Goal: Transaction & Acquisition: Purchase product/service

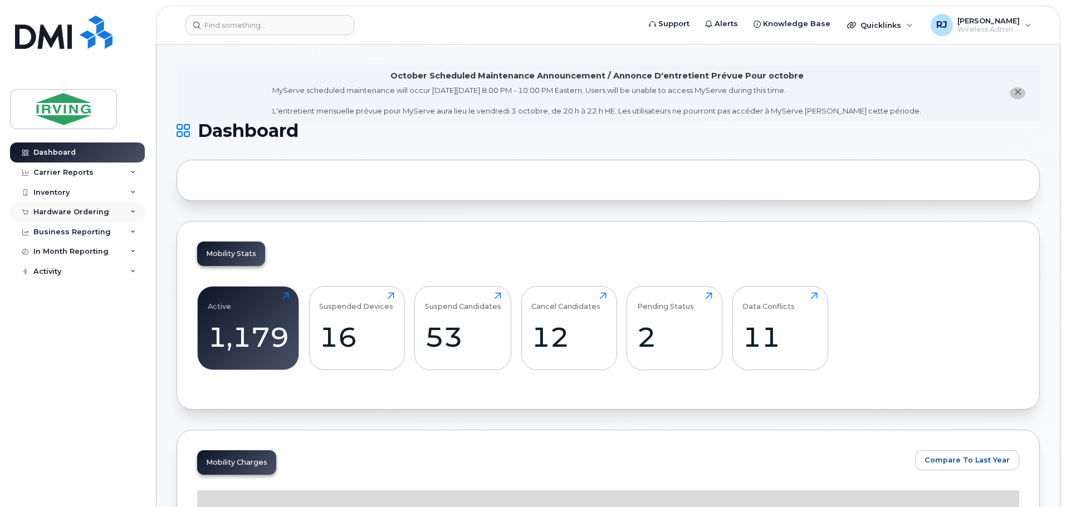
click at [96, 212] on div "Hardware Ordering" at bounding box center [71, 212] width 76 height 9
click at [80, 228] on link "Overview" at bounding box center [87, 232] width 115 height 21
click at [77, 229] on link "Overview" at bounding box center [87, 232] width 115 height 21
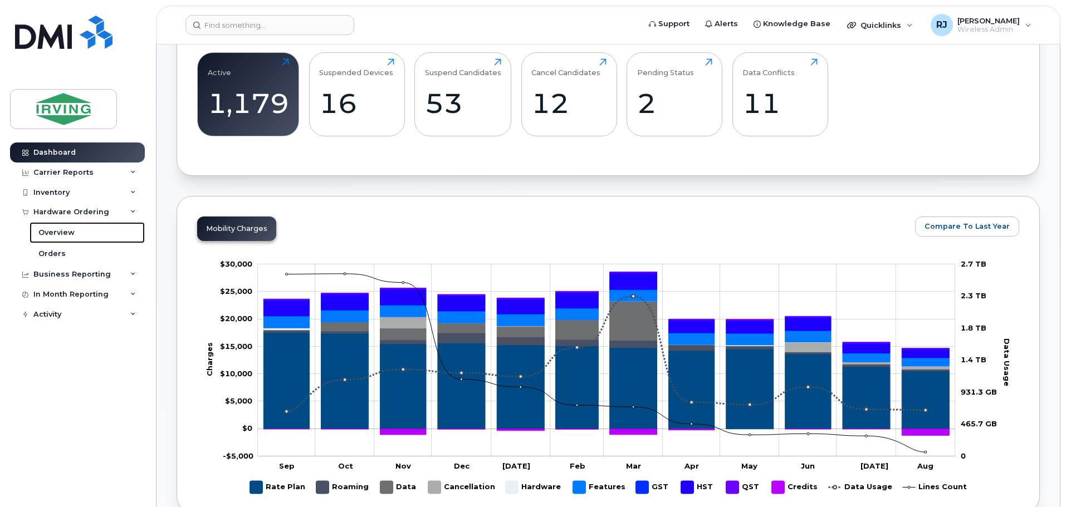
scroll to position [446, 0]
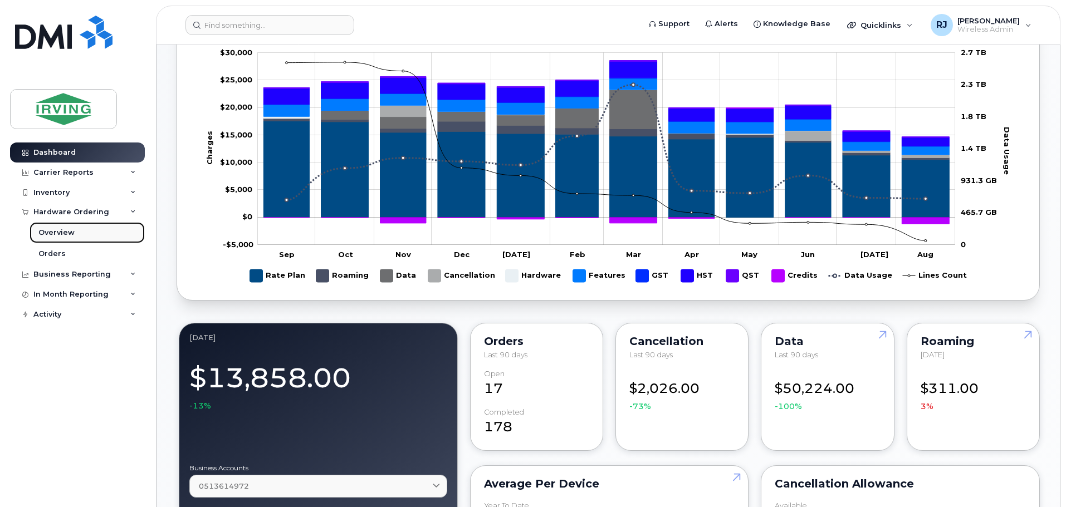
click at [64, 230] on div "Overview" at bounding box center [56, 233] width 36 height 10
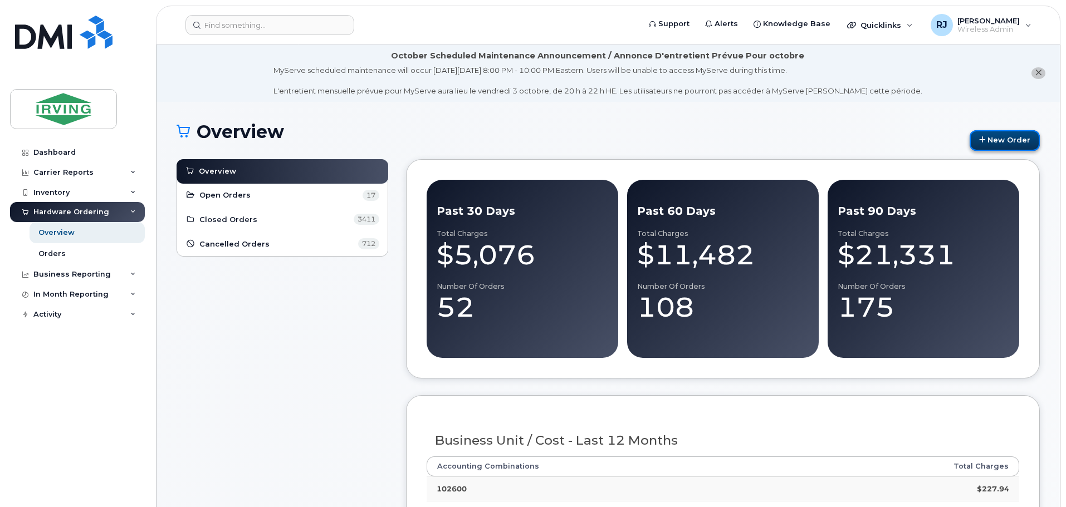
click at [1000, 136] on link "New Order" at bounding box center [1005, 140] width 70 height 21
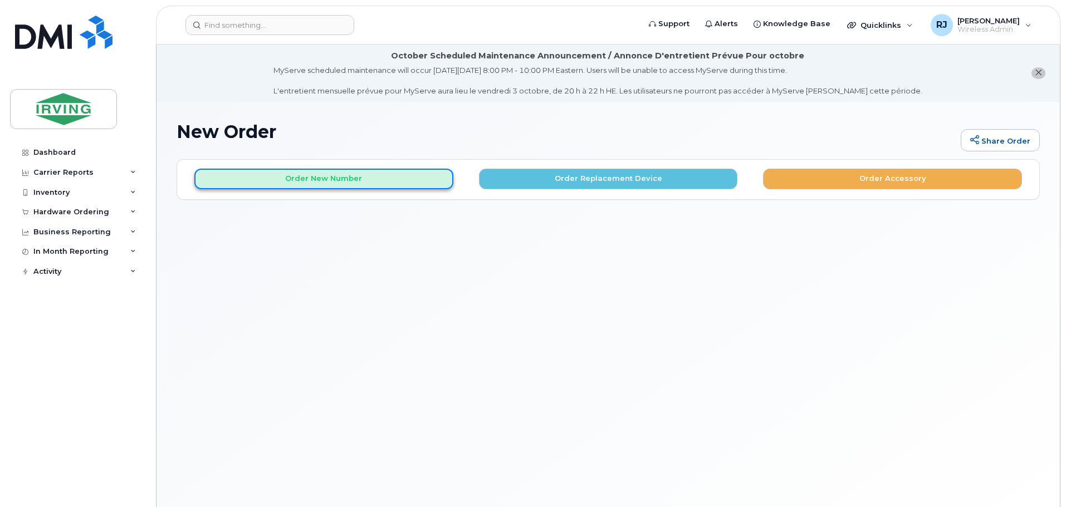
click at [342, 184] on button "Order New Number" at bounding box center [323, 179] width 259 height 21
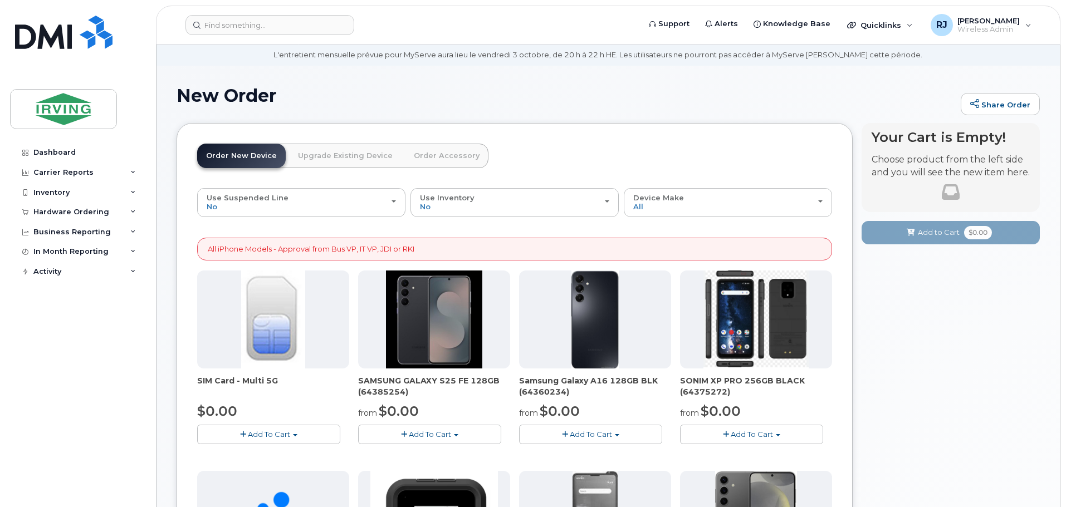
scroll to position [56, 0]
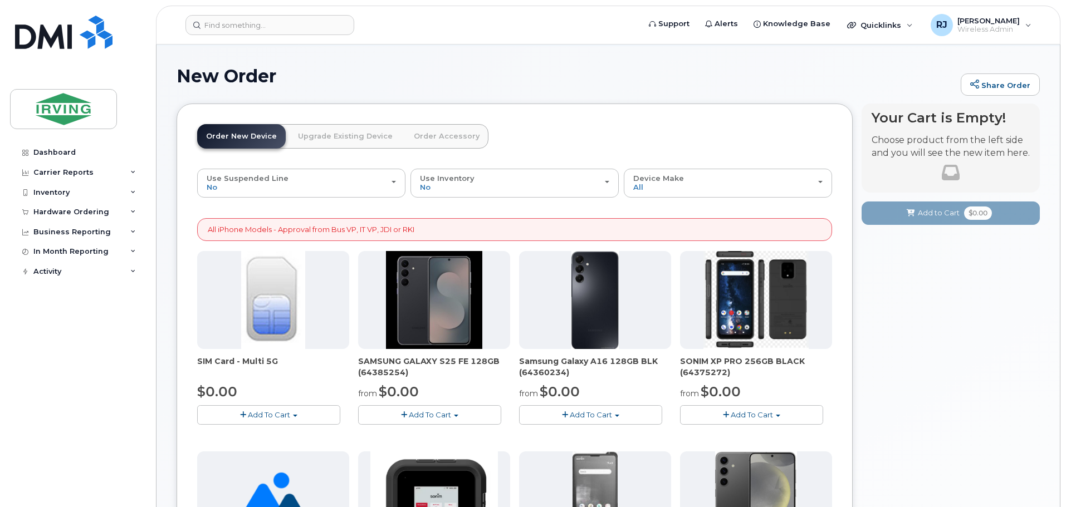
click at [454, 415] on span "button" at bounding box center [456, 416] width 4 height 2
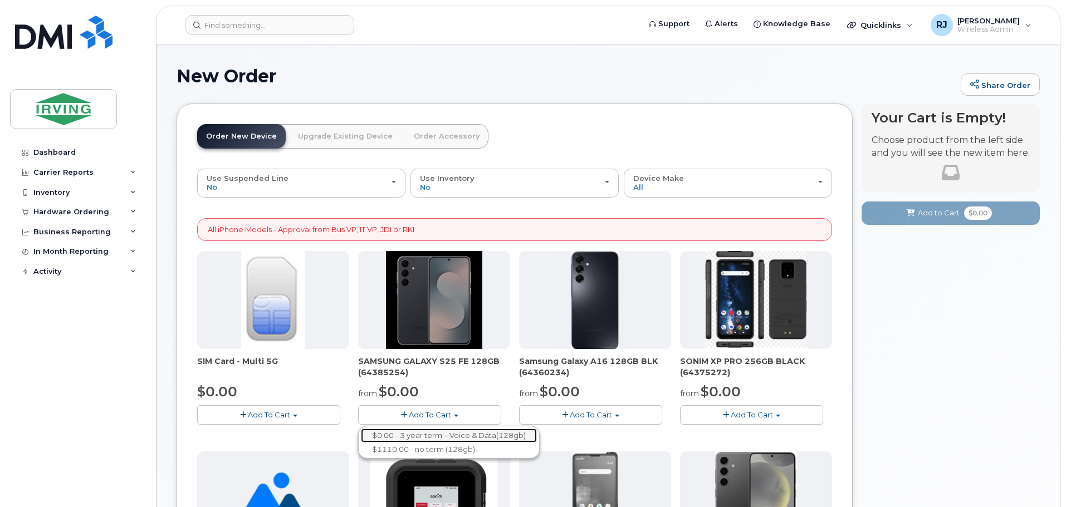
click at [459, 433] on link "$0.00 - 3 year term – Voice & Data(128gb)" at bounding box center [449, 436] width 176 height 14
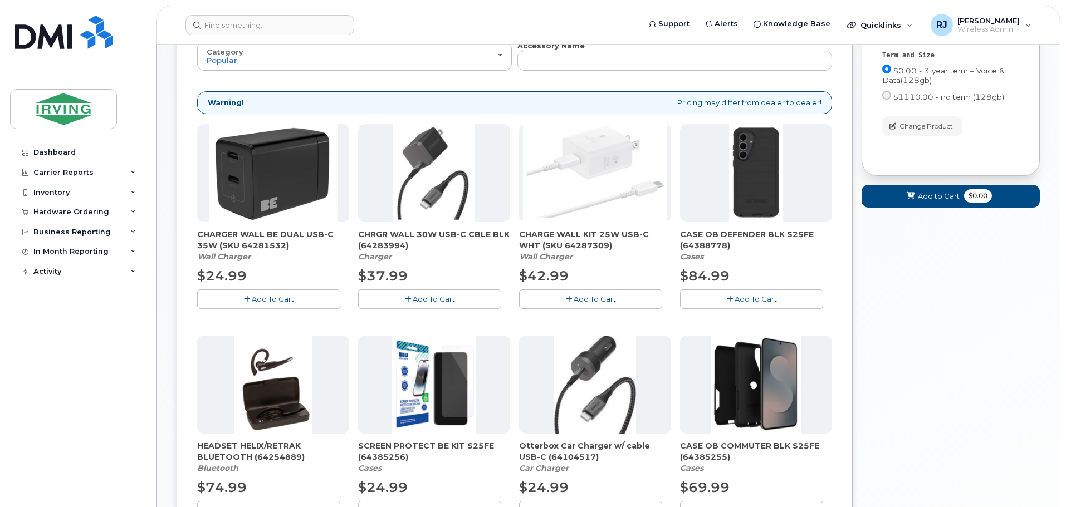
scroll to position [167, 0]
